Goal: Transaction & Acquisition: Purchase product/service

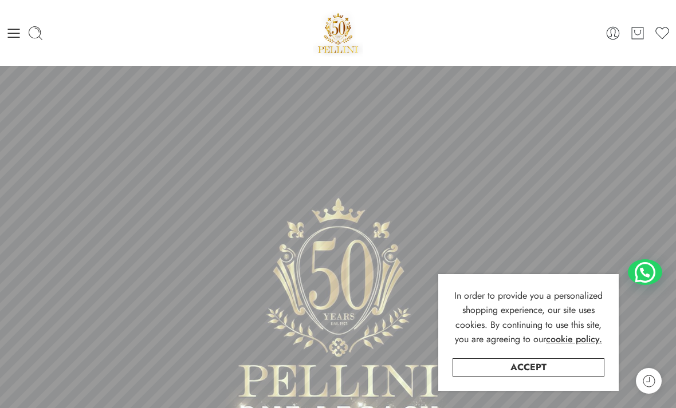
click at [578, 368] on link "Accept" at bounding box center [528, 368] width 152 height 18
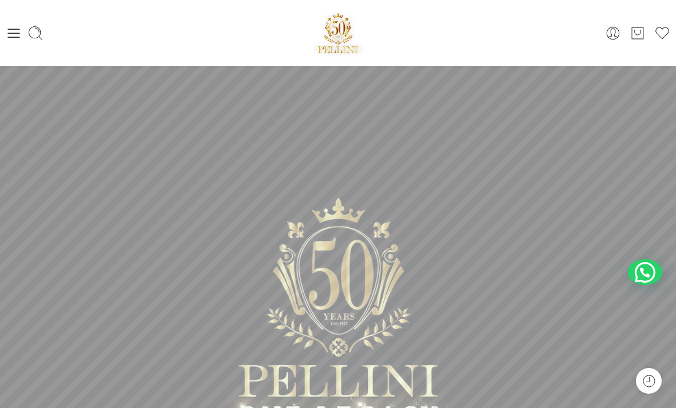
click at [11, 36] on icon at bounding box center [14, 33] width 16 height 16
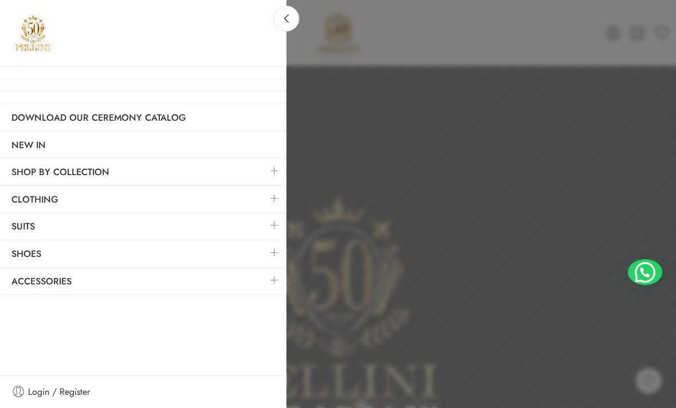
click at [273, 199] on link at bounding box center [274, 198] width 24 height 25
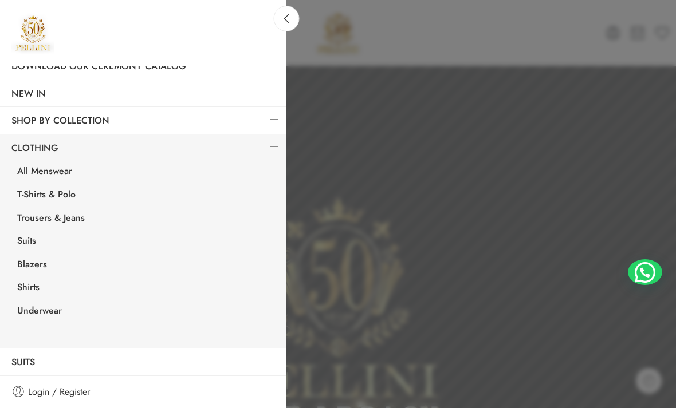
scroll to position [51, 0]
click at [34, 287] on link "Shirts" at bounding box center [146, 289] width 281 height 23
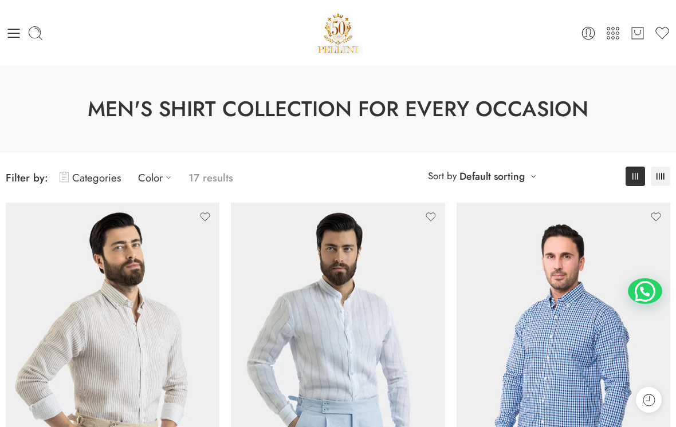
click at [11, 40] on icon at bounding box center [14, 33] width 16 height 16
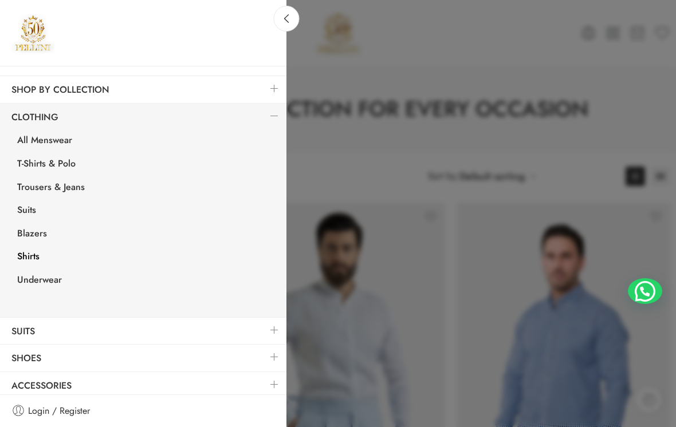
scroll to position [82, 0]
click at [113, 326] on link "Suits" at bounding box center [143, 332] width 286 height 26
click at [278, 330] on link at bounding box center [274, 330] width 24 height 25
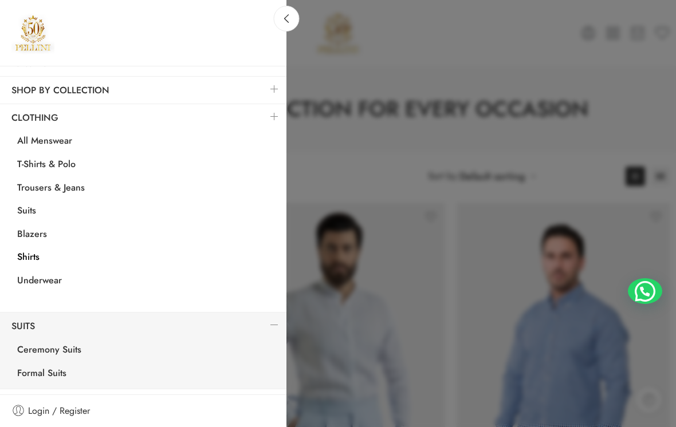
click at [269, 326] on link at bounding box center [274, 325] width 24 height 25
